Goal: Check status: Check status

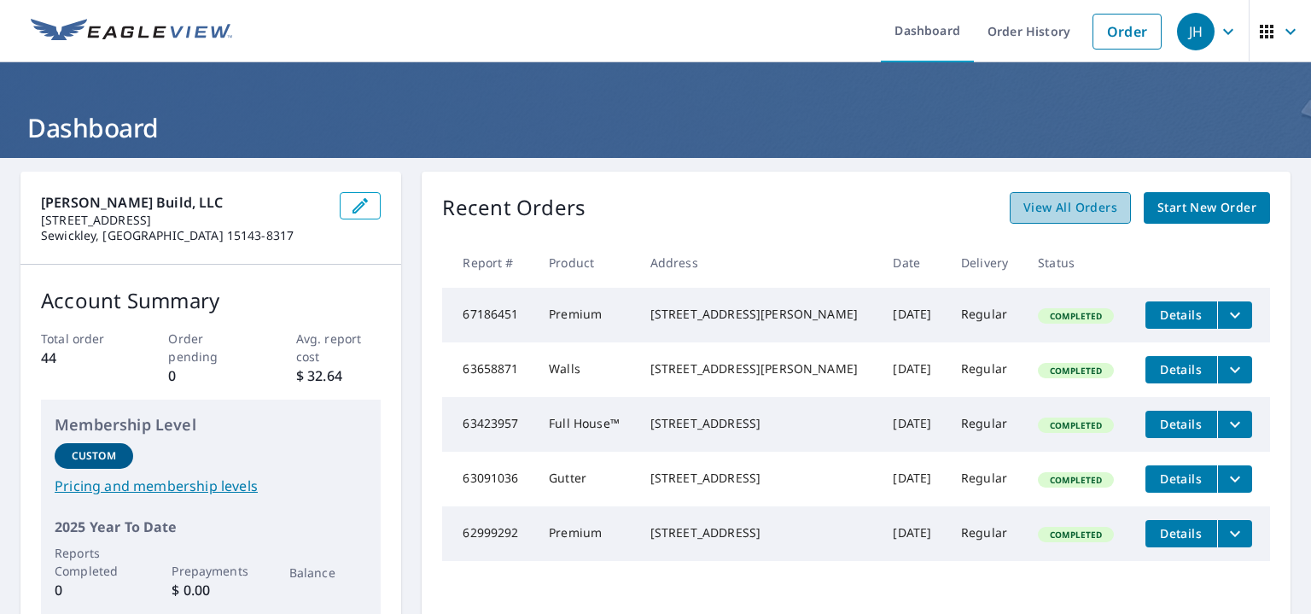
click at [1033, 213] on span "View All Orders" at bounding box center [1070, 207] width 94 height 21
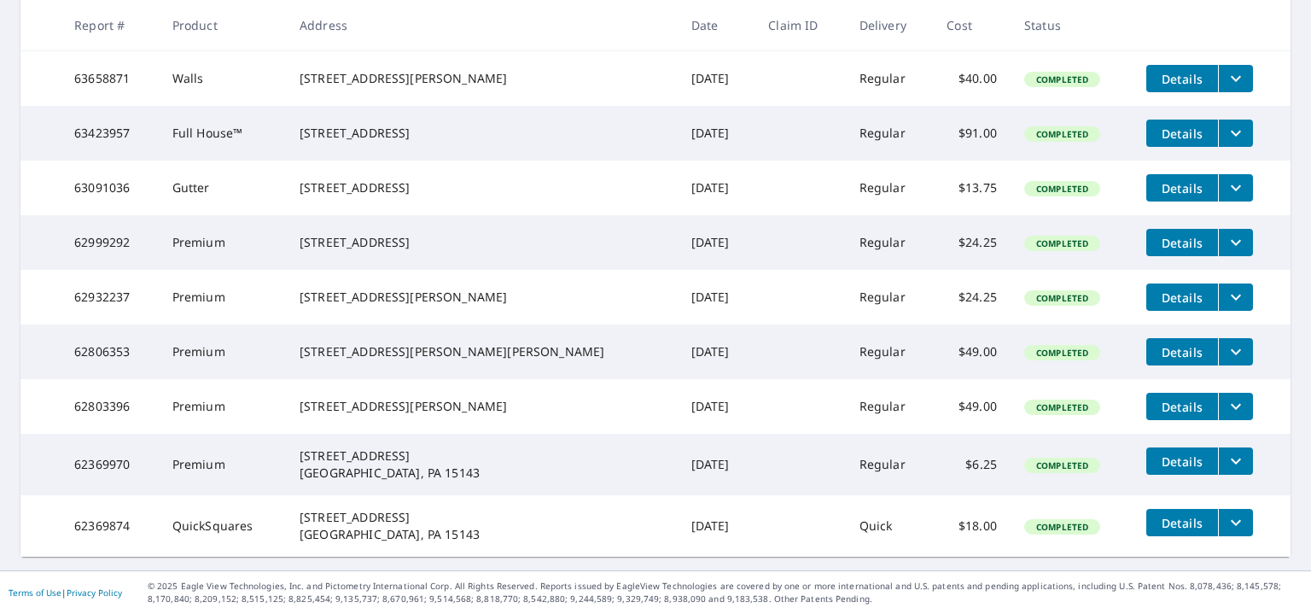
scroll to position [435, 0]
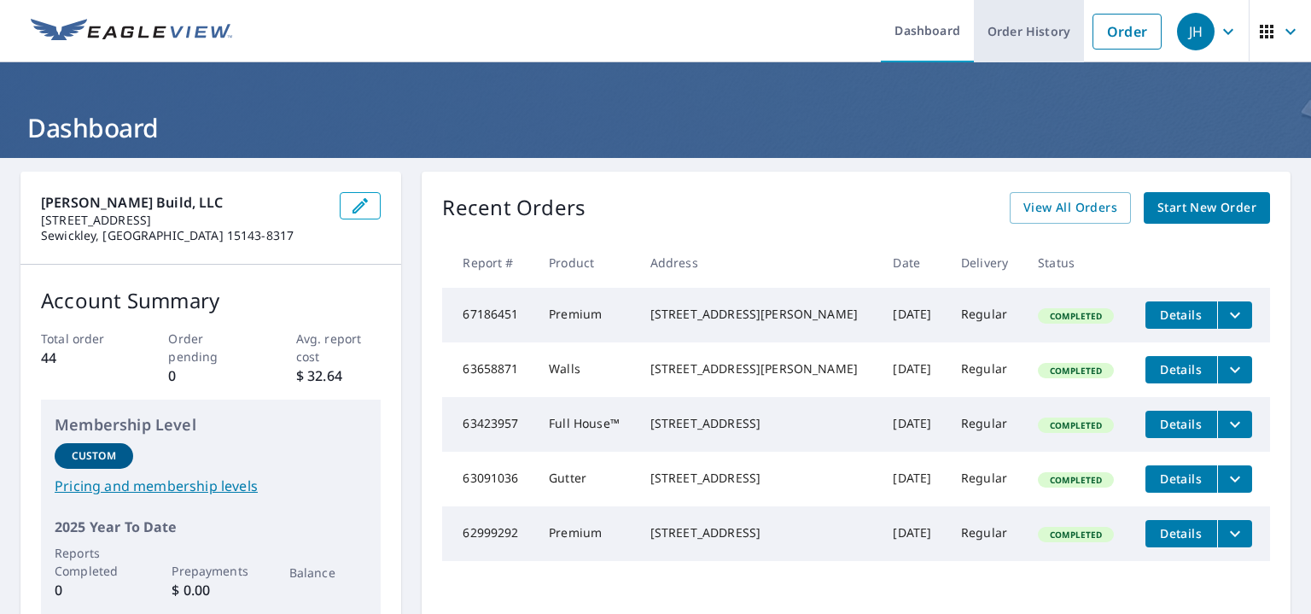
click at [1010, 32] on link "Order History" at bounding box center [1029, 31] width 110 height 62
